Goal: Task Accomplishment & Management: Manage account settings

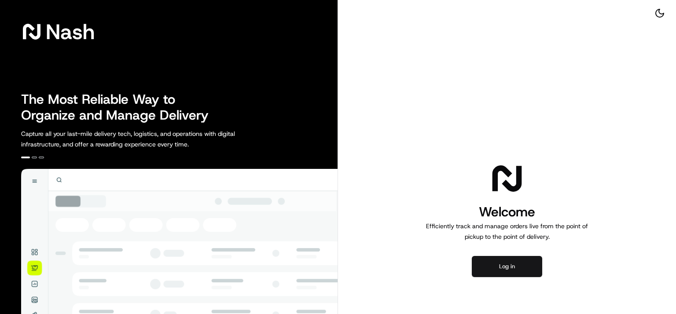
click at [513, 263] on button "Log in" at bounding box center [507, 266] width 70 height 21
